Goal: Navigation & Orientation: Understand site structure

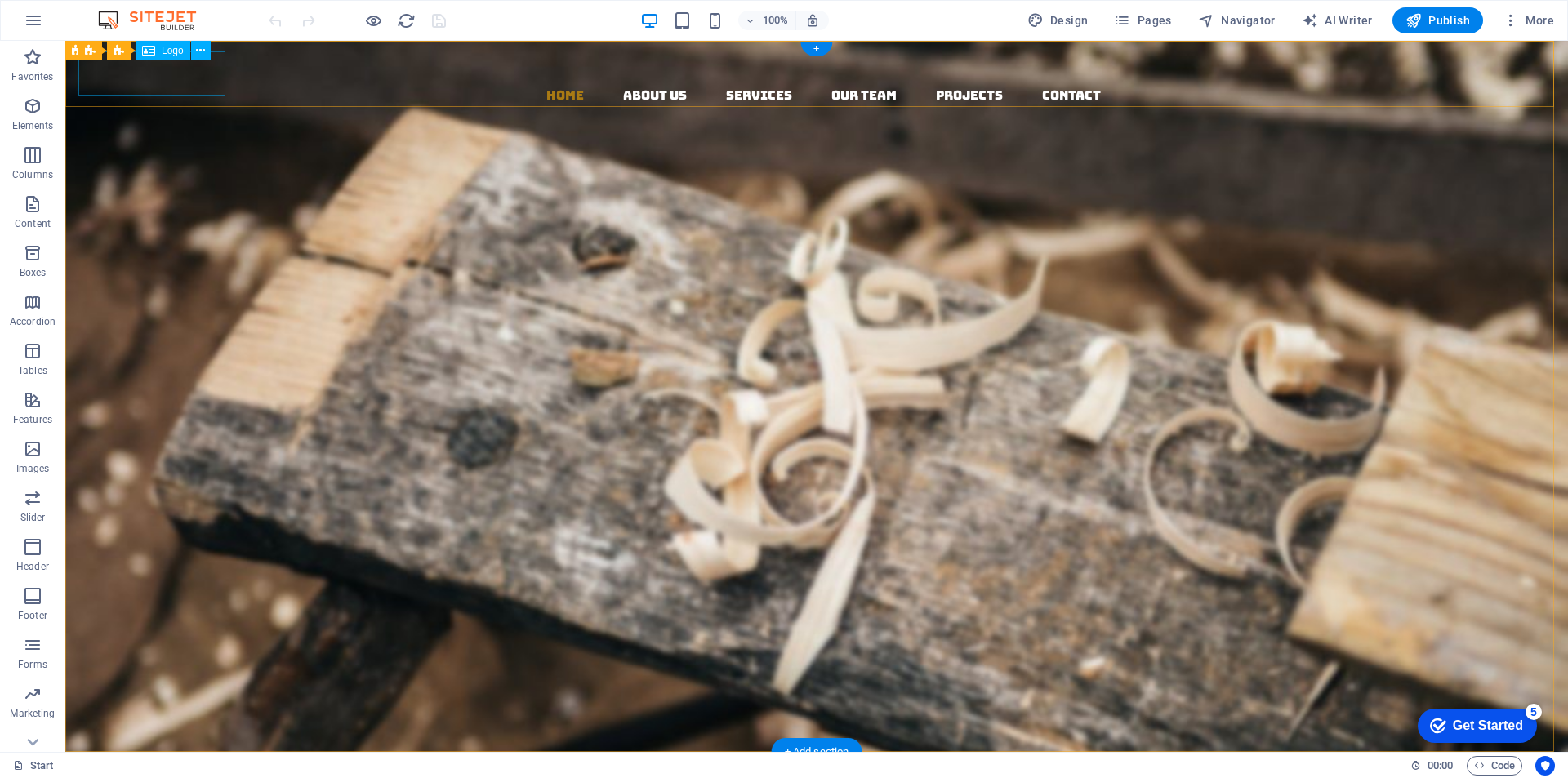
click at [156, 79] on div at bounding box center [823, 63] width 1489 height 44
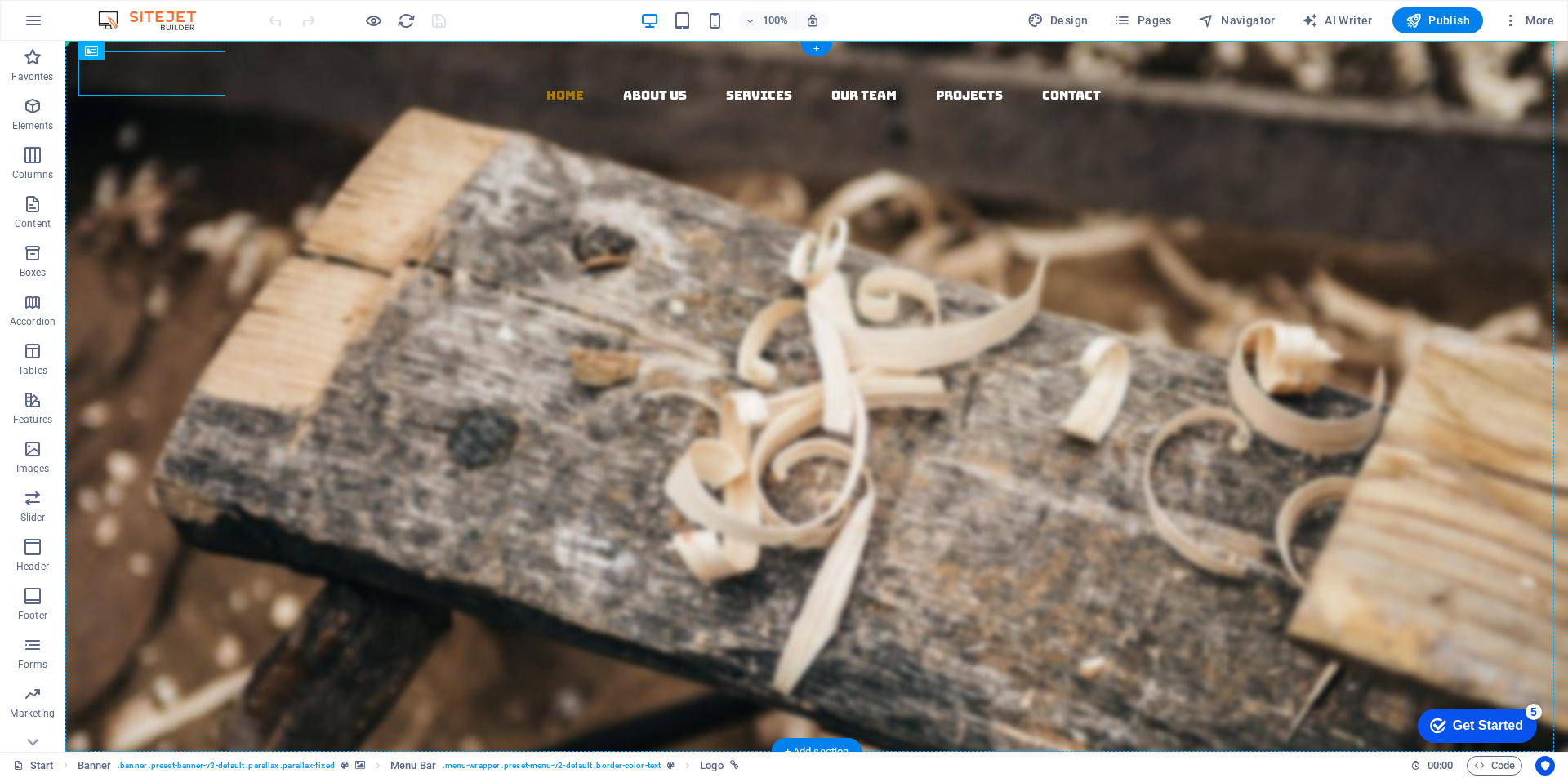
drag, startPoint x: 156, startPoint y: 79, endPoint x: 171, endPoint y: 97, distance: 23.4
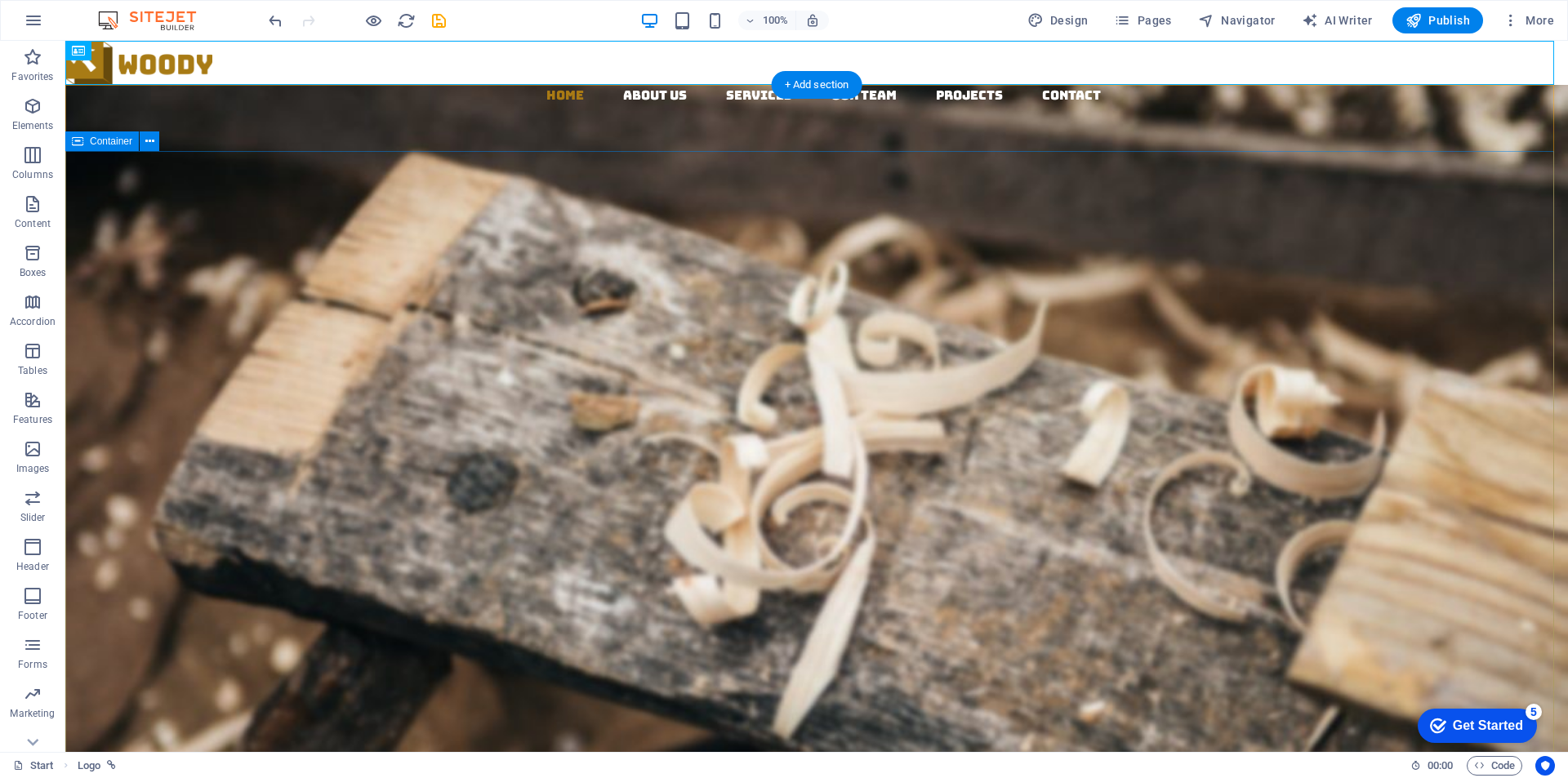
click at [208, 303] on div "Woodworks ­ made with Passion Lorem ipsum dolor sit amet, consectetuer adipisci…" at bounding box center [816, 532] width 1503 height 459
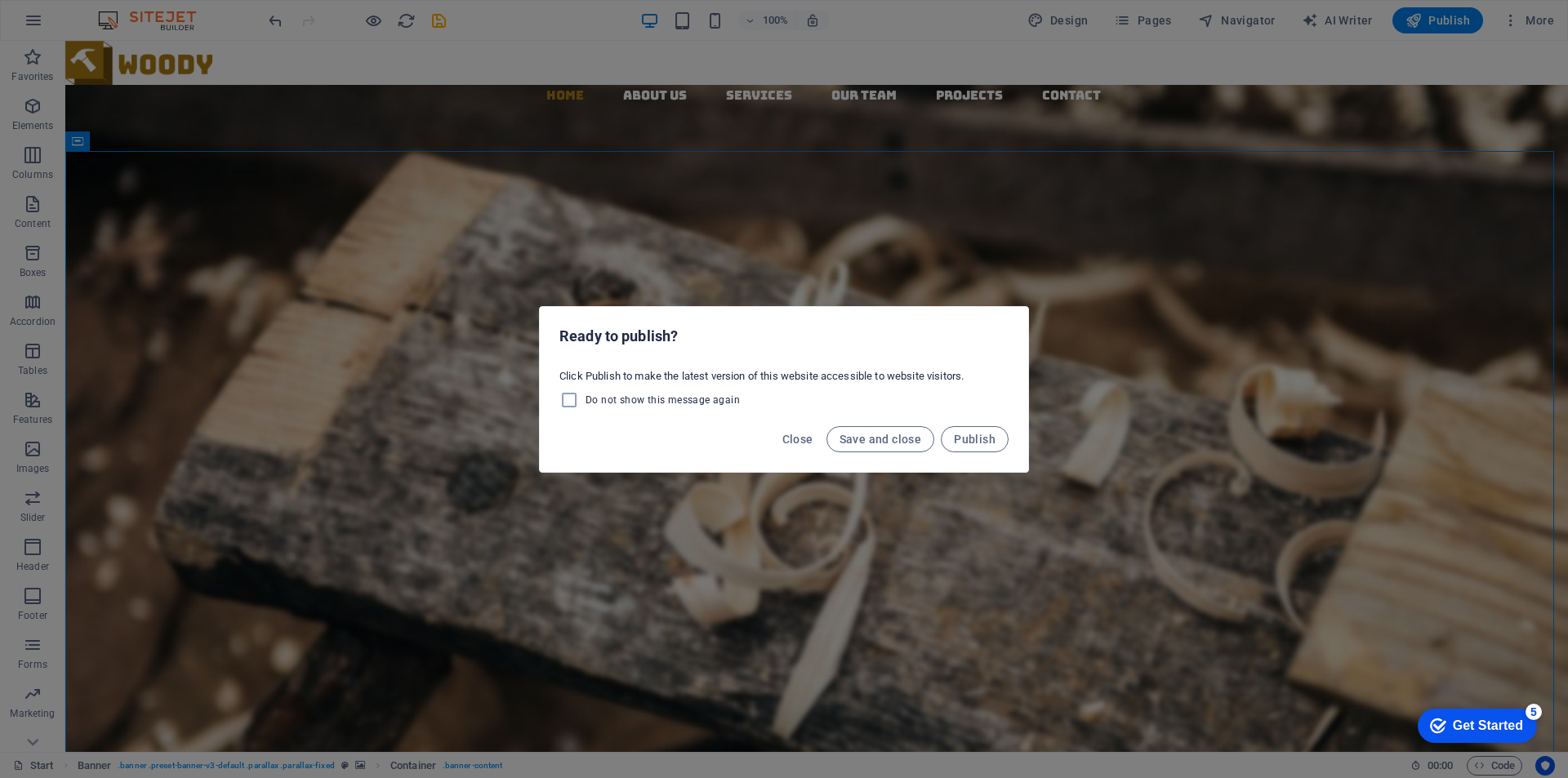
click at [409, 311] on div "Ready to publish? Click Publish to make the latest version of this website acce…" at bounding box center [784, 389] width 1568 height 778
click at [252, 263] on div "Ready to publish? Click Publish to make the latest version of this website acce…" at bounding box center [784, 389] width 1568 height 778
click at [803, 443] on span "Close" at bounding box center [798, 440] width 31 height 13
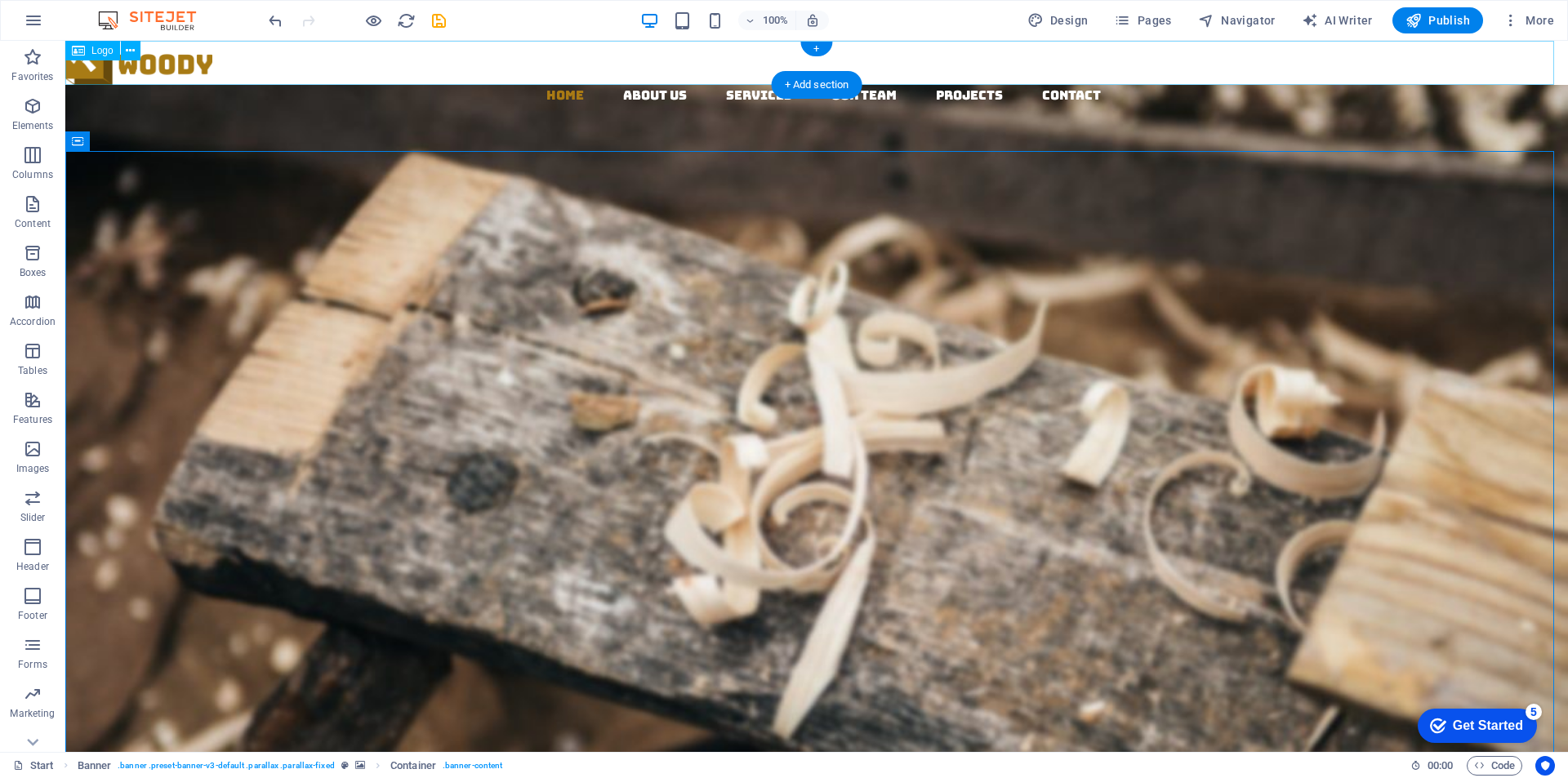
click at [286, 64] on div at bounding box center [816, 63] width 1503 height 44
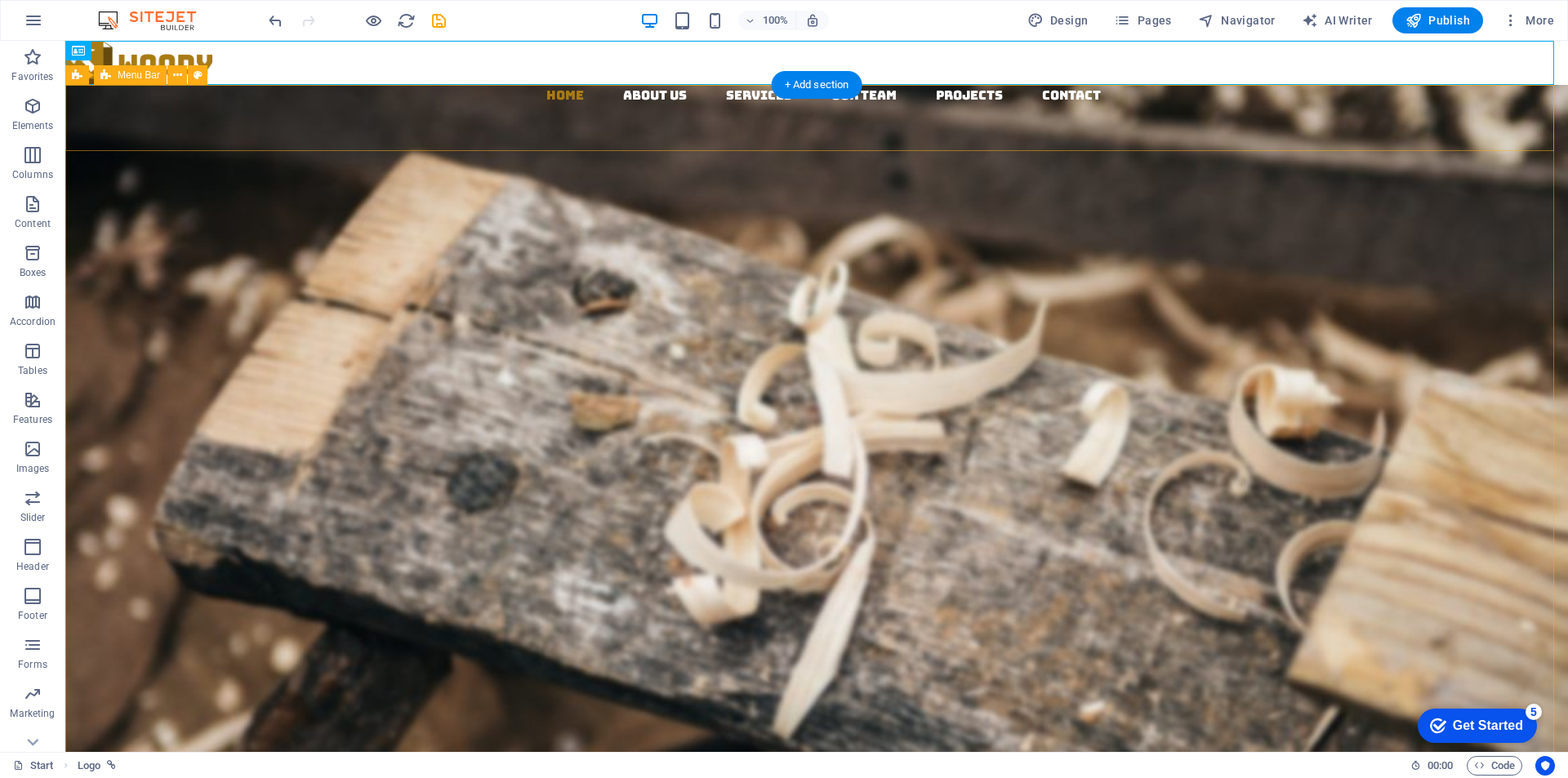
click at [392, 132] on div "Home About us Services Our Team Projects Contact" at bounding box center [816, 194] width 1503 height 218
click at [397, 66] on div at bounding box center [816, 63] width 1503 height 44
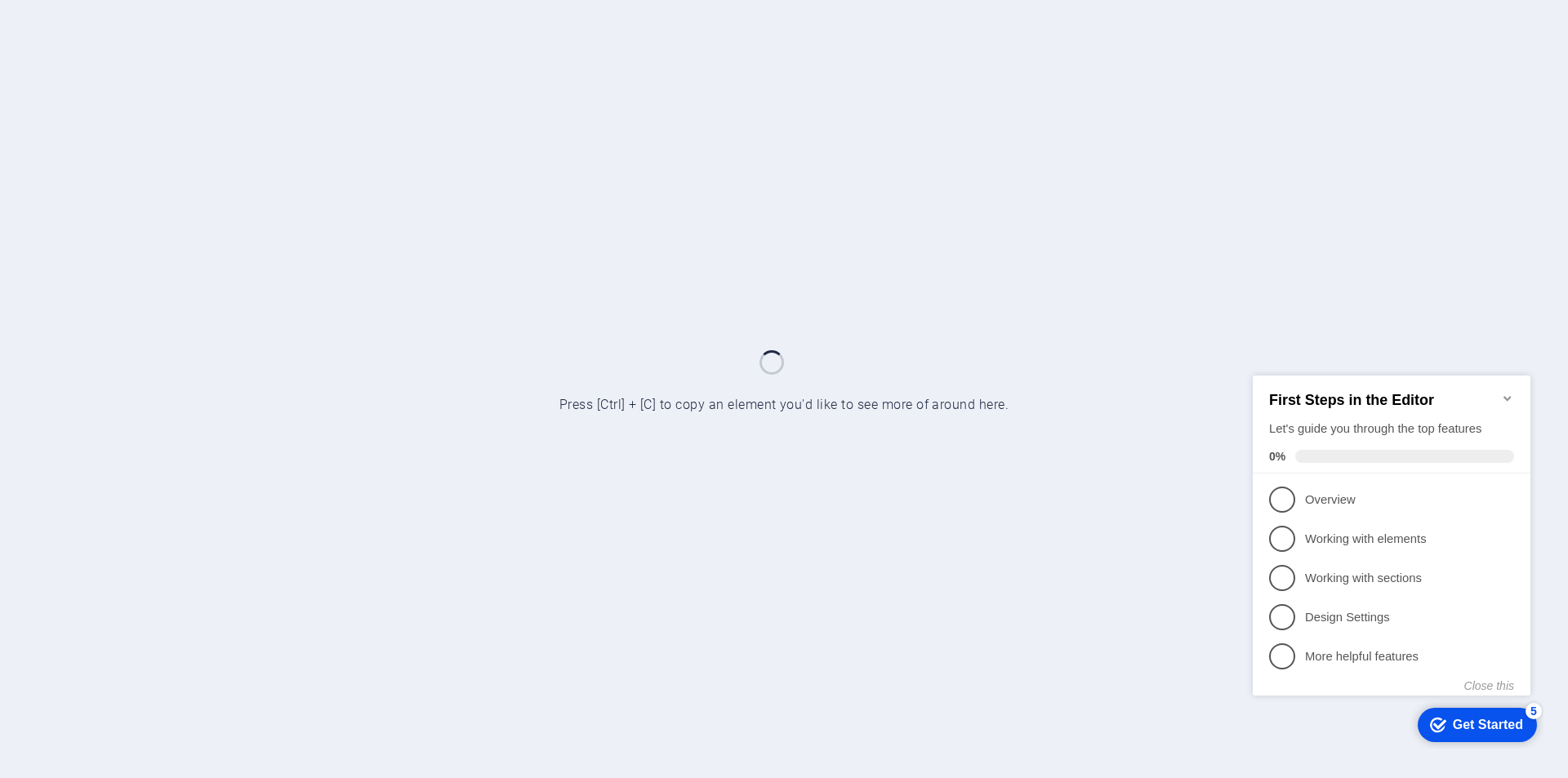
click at [1506, 391] on icon "Minimize checklist" at bounding box center [1508, 398] width 13 height 13
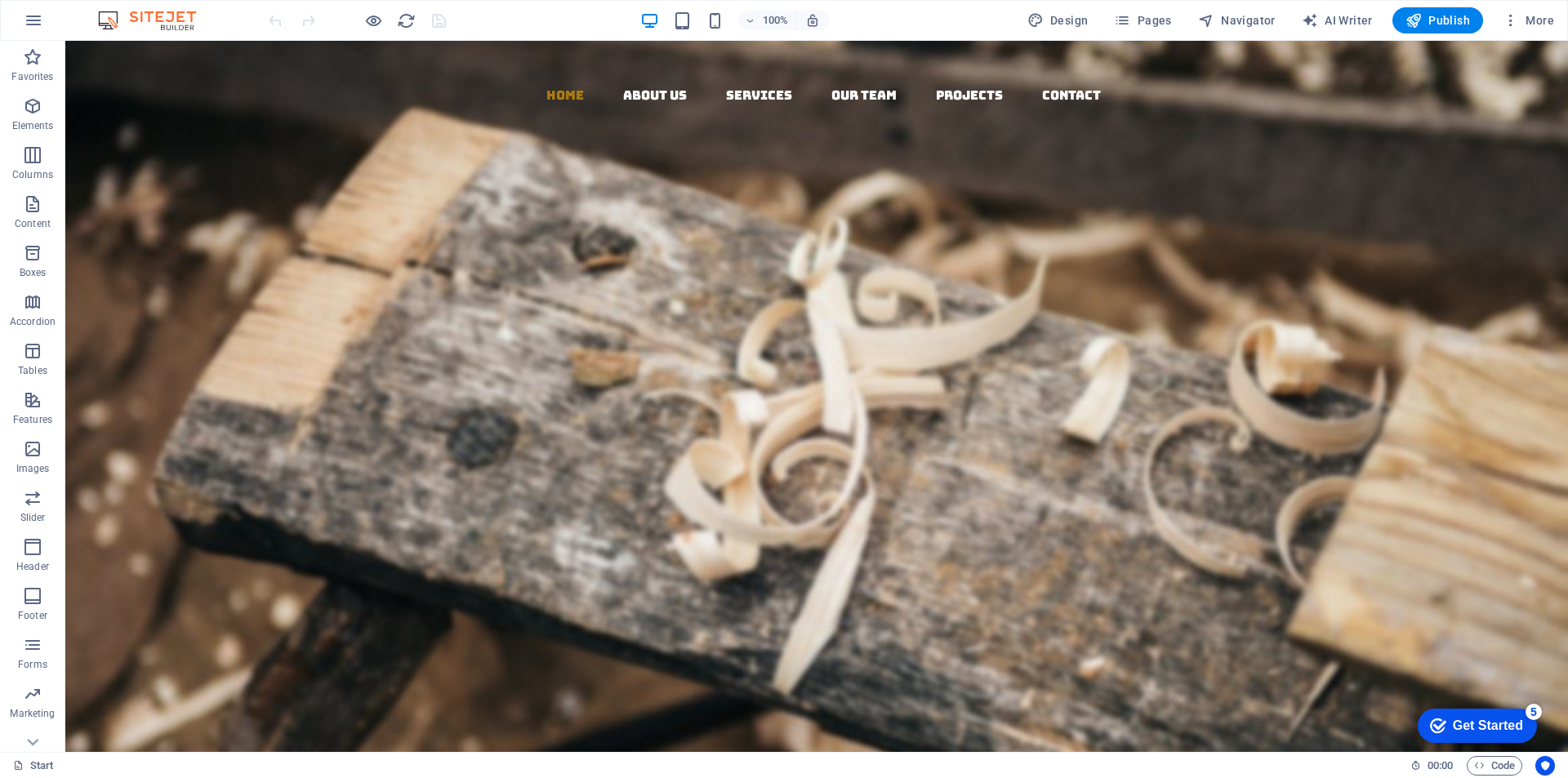
click at [1469, 721] on div "Get Started" at bounding box center [1488, 725] width 70 height 14
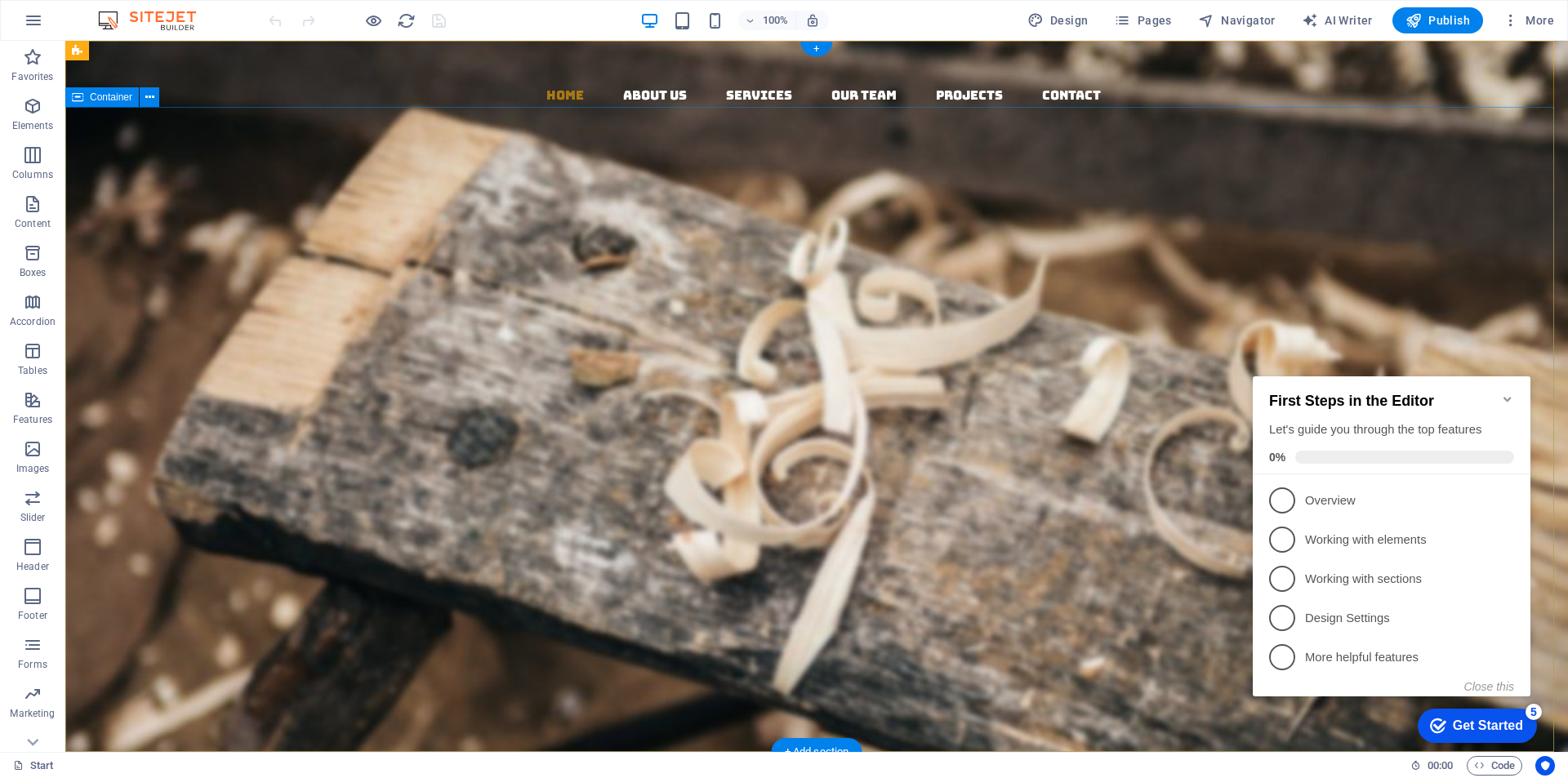
click at [1188, 583] on div "Woodworks ­ made with Passion Lorem ipsum dolor sit amet, consectetuer adipisci…" at bounding box center [816, 532] width 1503 height 459
click at [1154, 614] on div "Woodworks ­ made with Passion Lorem ipsum dolor sit amet, consectetuer adipisci…" at bounding box center [816, 532] width 1503 height 459
